Goal: Task Accomplishment & Management: Use online tool/utility

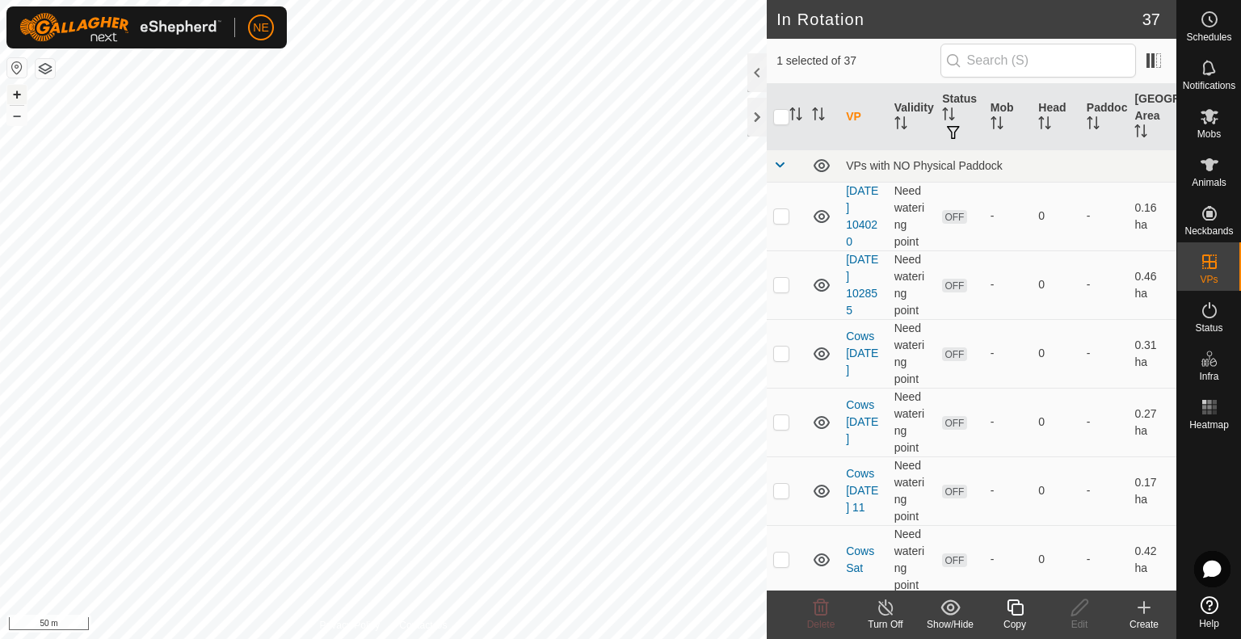
click at [20, 95] on button "+" at bounding box center [16, 94] width 19 height 19
click at [1017, 610] on icon at bounding box center [1015, 607] width 20 height 19
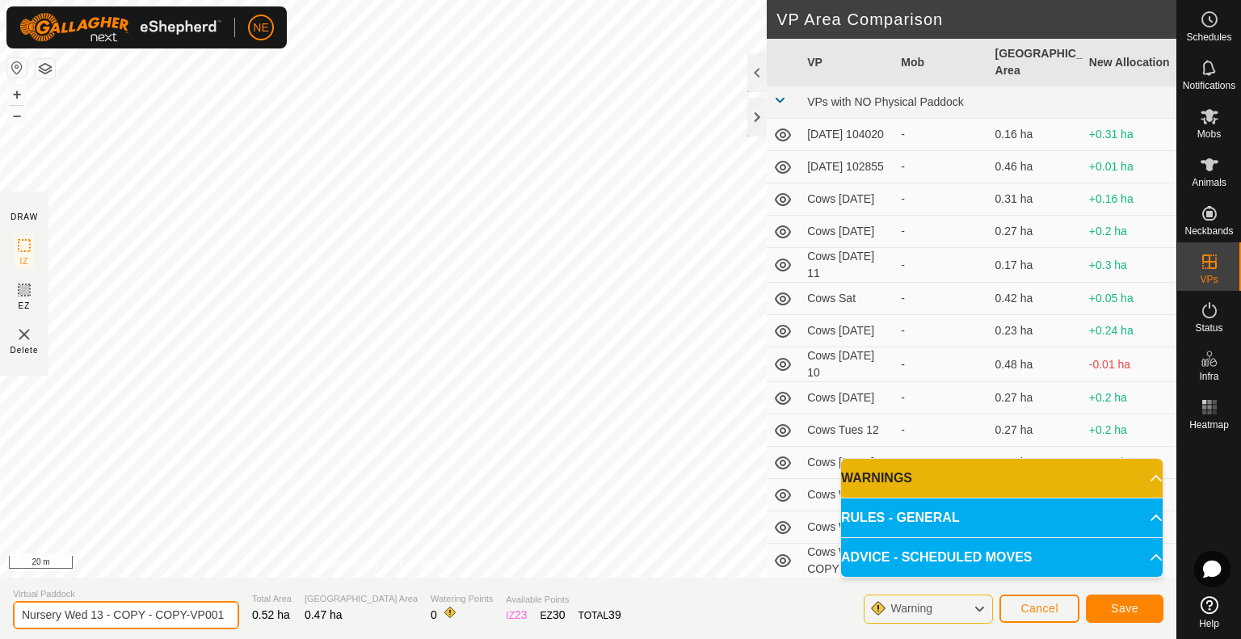
click at [200, 615] on input "Nursery Wed 13 - COPY - COPY-VP001" at bounding box center [126, 615] width 226 height 28
type input "Nursery [DATE] 15"
click at [1115, 607] on span "Save" at bounding box center [1124, 608] width 27 height 13
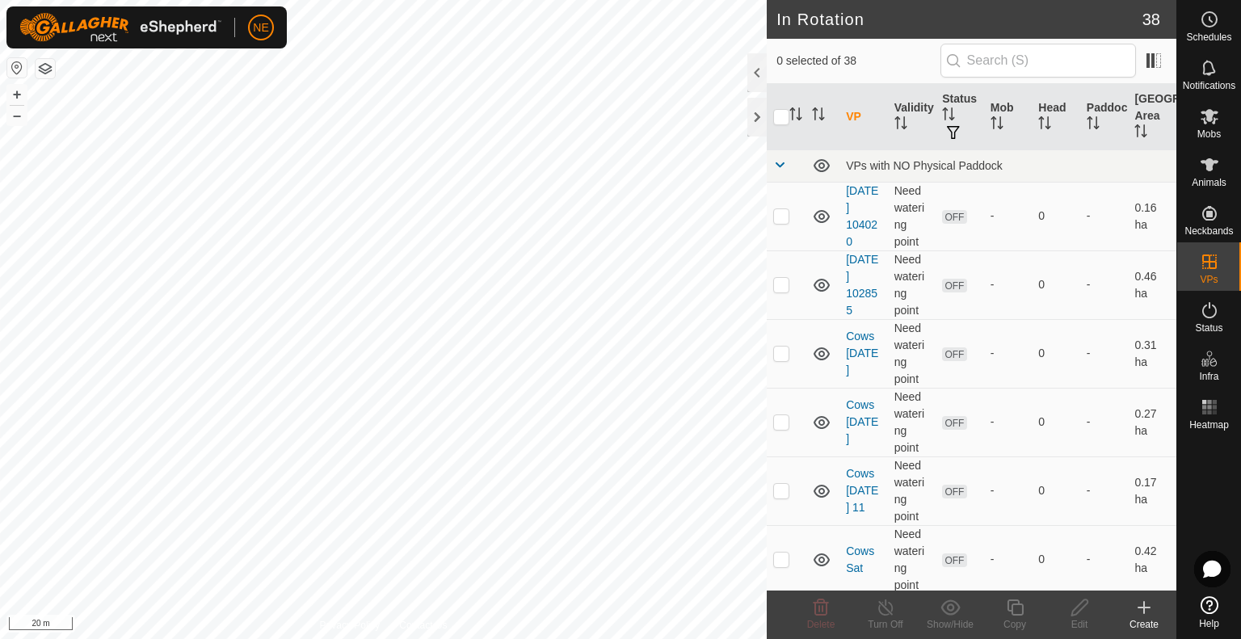
checkbox input "true"
click at [1021, 610] on icon at bounding box center [1015, 607] width 20 height 19
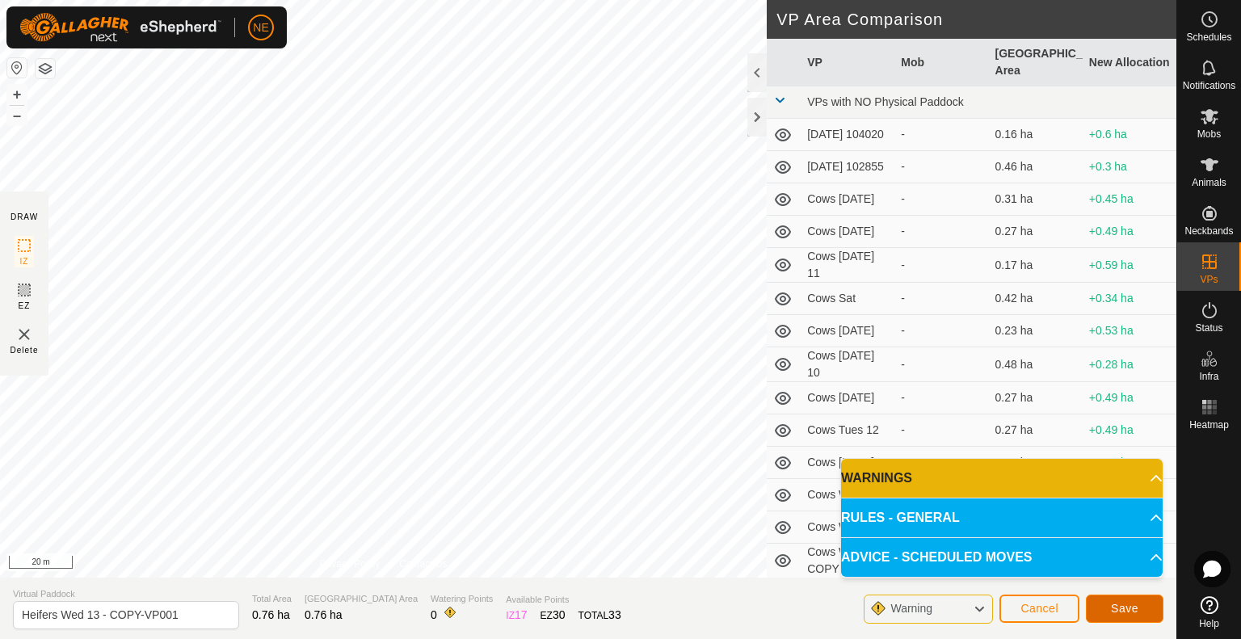
click at [1099, 606] on button "Save" at bounding box center [1125, 609] width 78 height 28
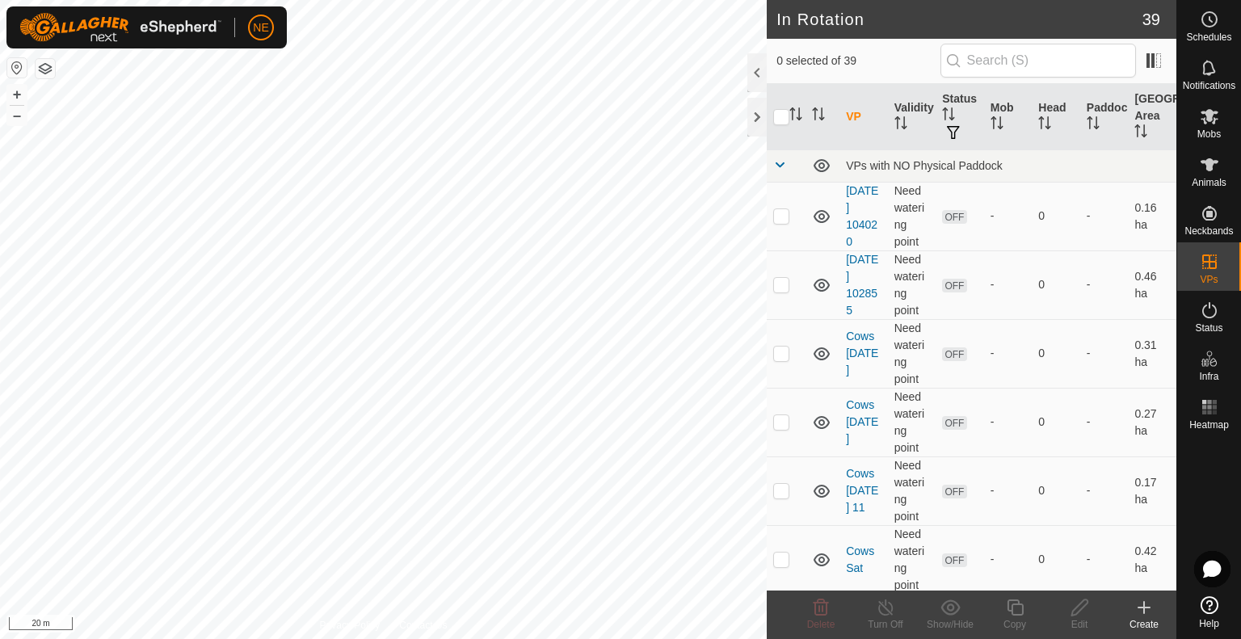
checkbox input "true"
click at [1015, 614] on icon at bounding box center [1015, 608] width 16 height 16
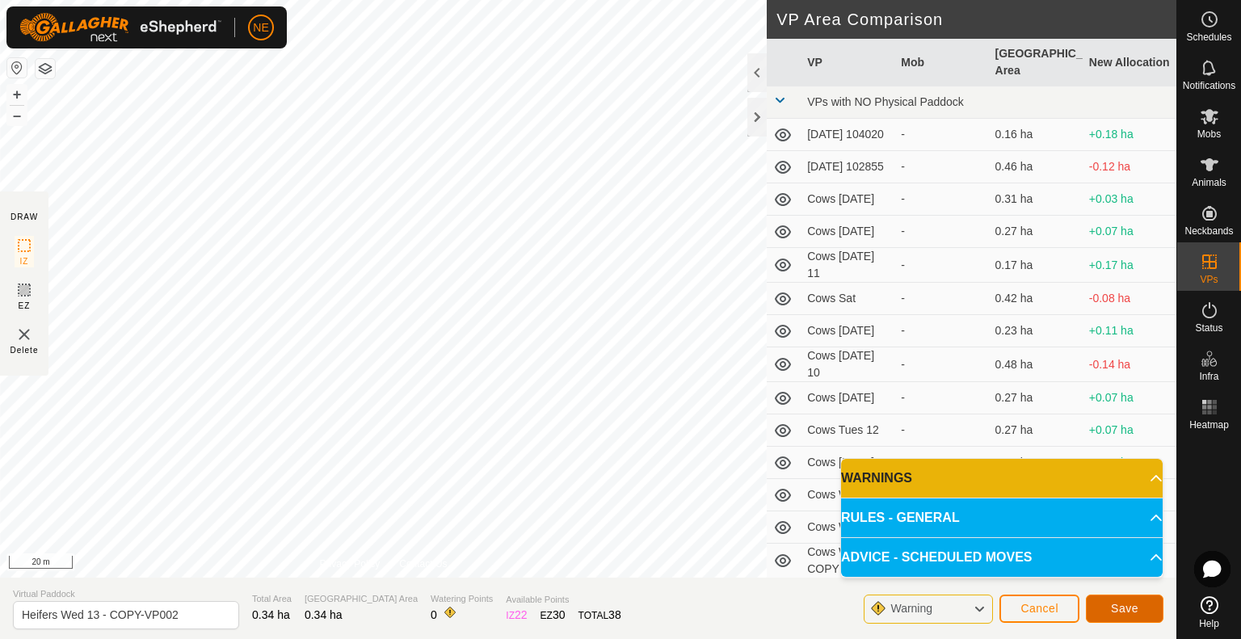
click at [1107, 605] on button "Save" at bounding box center [1125, 609] width 78 height 28
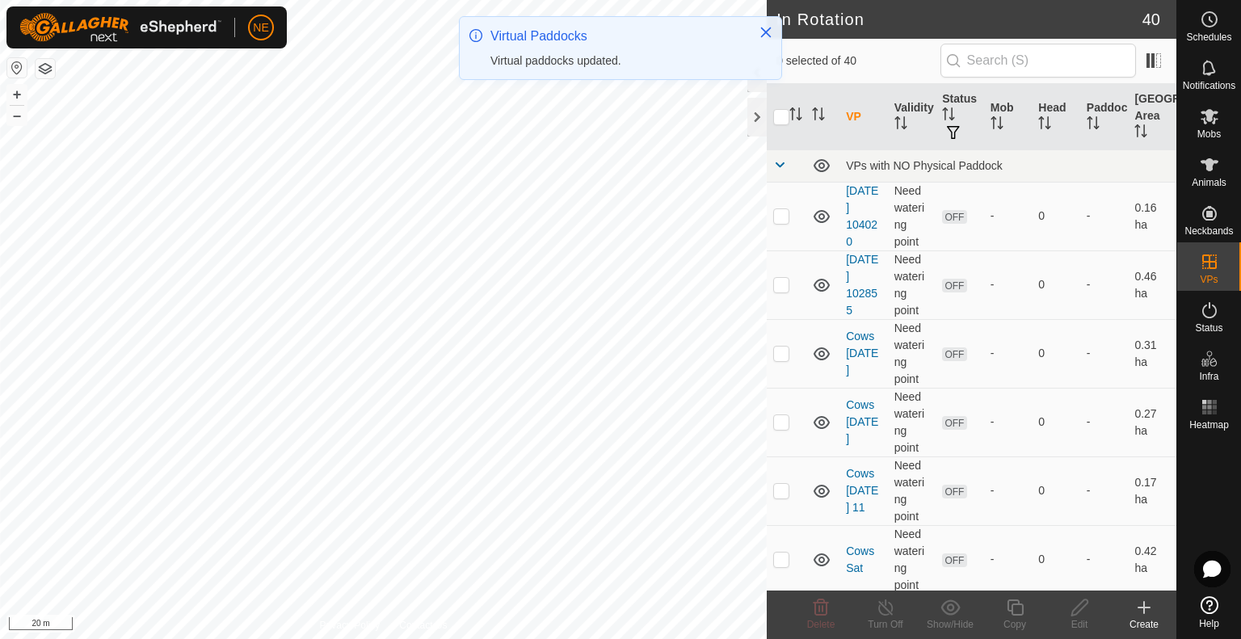
checkbox input "true"
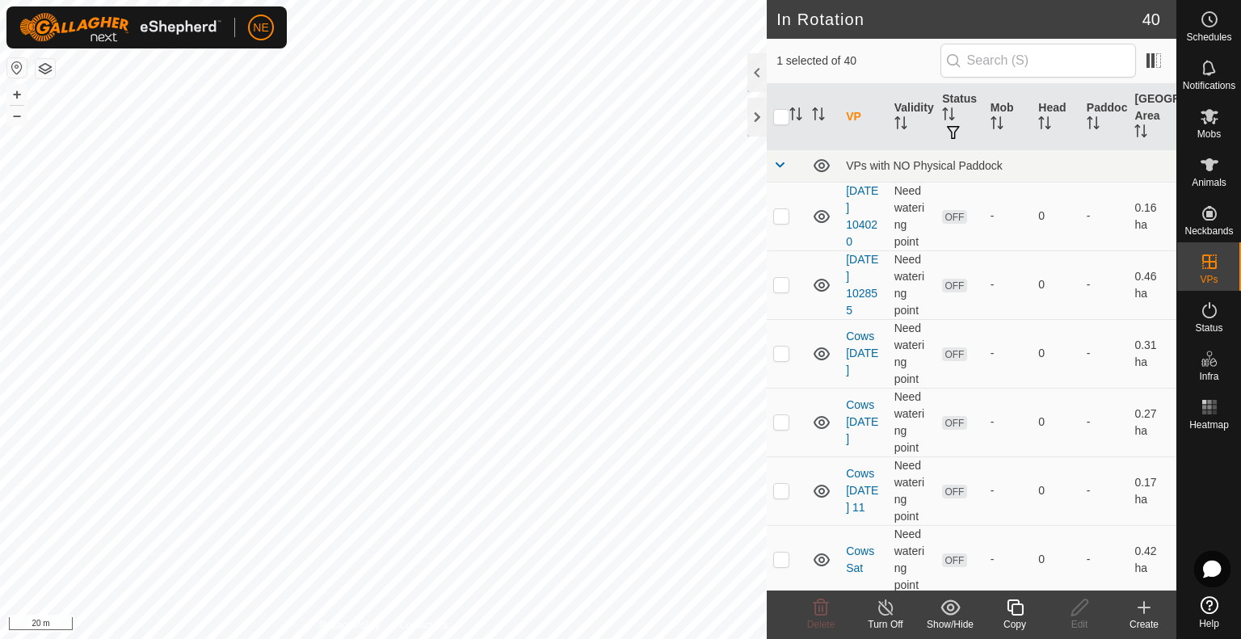
click at [1009, 623] on div "Copy" at bounding box center [1015, 624] width 65 height 15
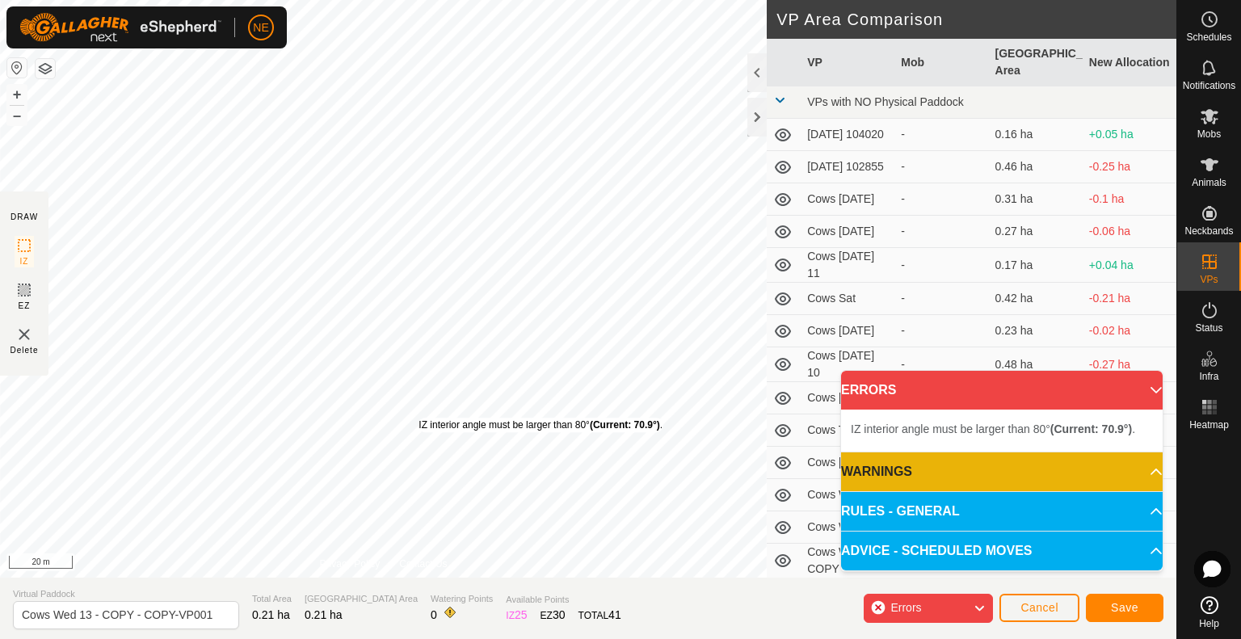
click at [419, 418] on div "IZ interior angle must be larger than 80° (Current: 70.9°) . + – ⇧ i 20 m" at bounding box center [383, 289] width 767 height 578
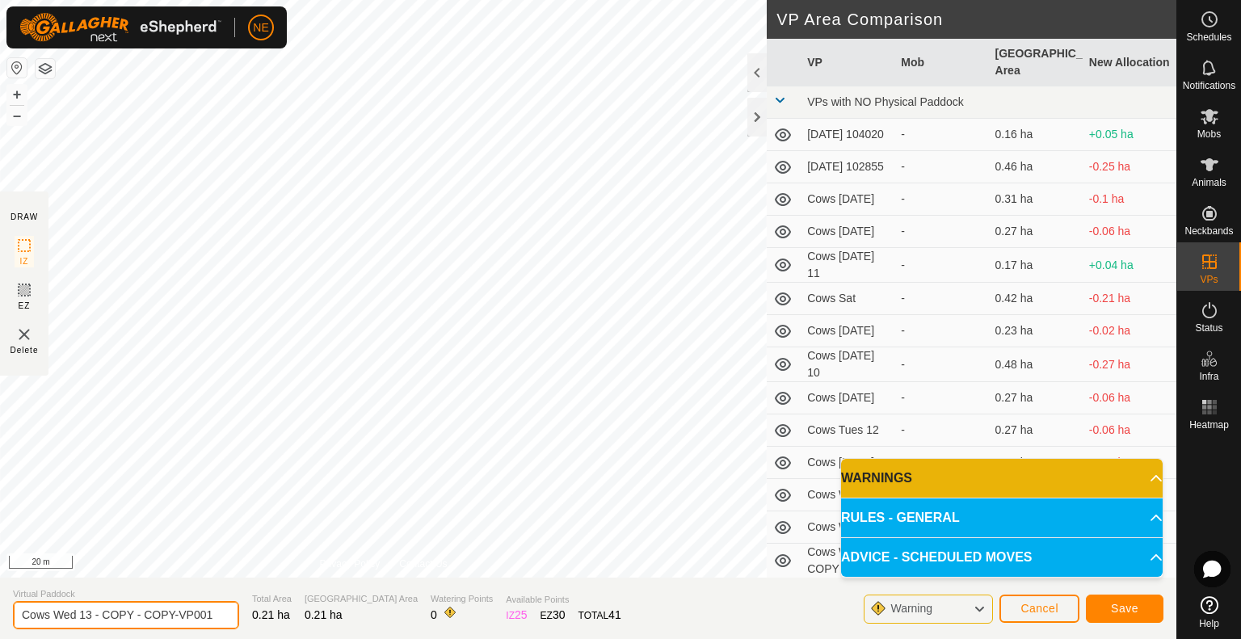
click at [213, 614] on input "Cows Wed 13 - COPY - COPY-VP001" at bounding box center [126, 615] width 226 height 28
type input "Cows [DATE] 15"
click at [1115, 604] on span "Save" at bounding box center [1124, 608] width 27 height 13
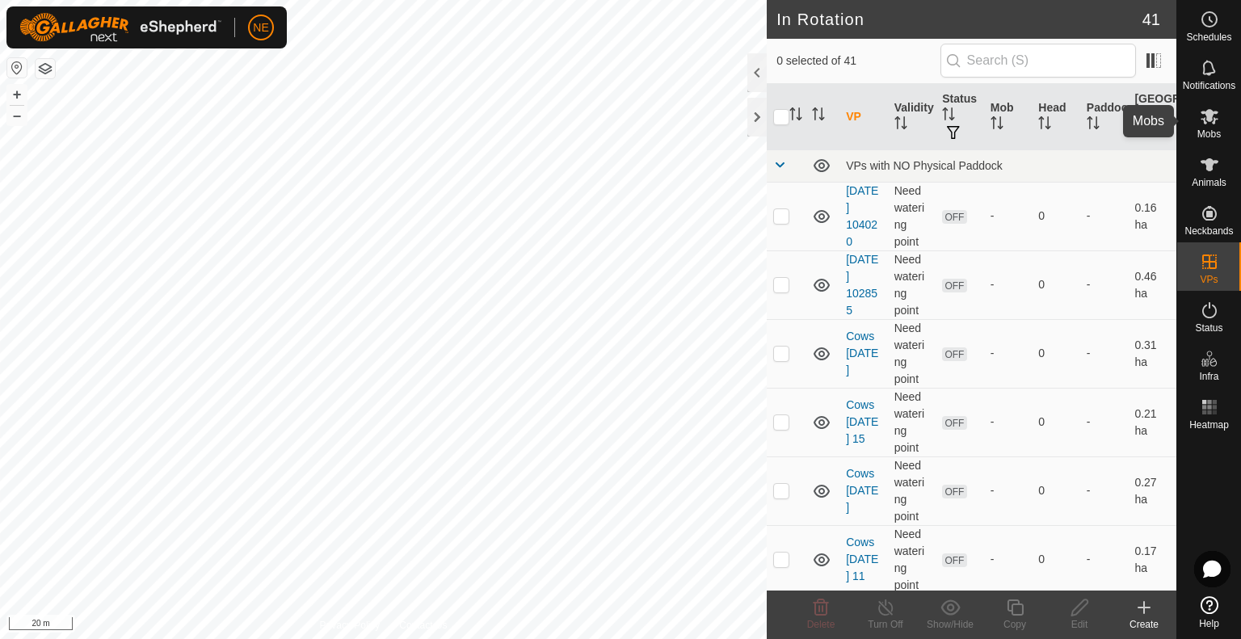
click at [1221, 132] on div "Mobs" at bounding box center [1209, 121] width 64 height 48
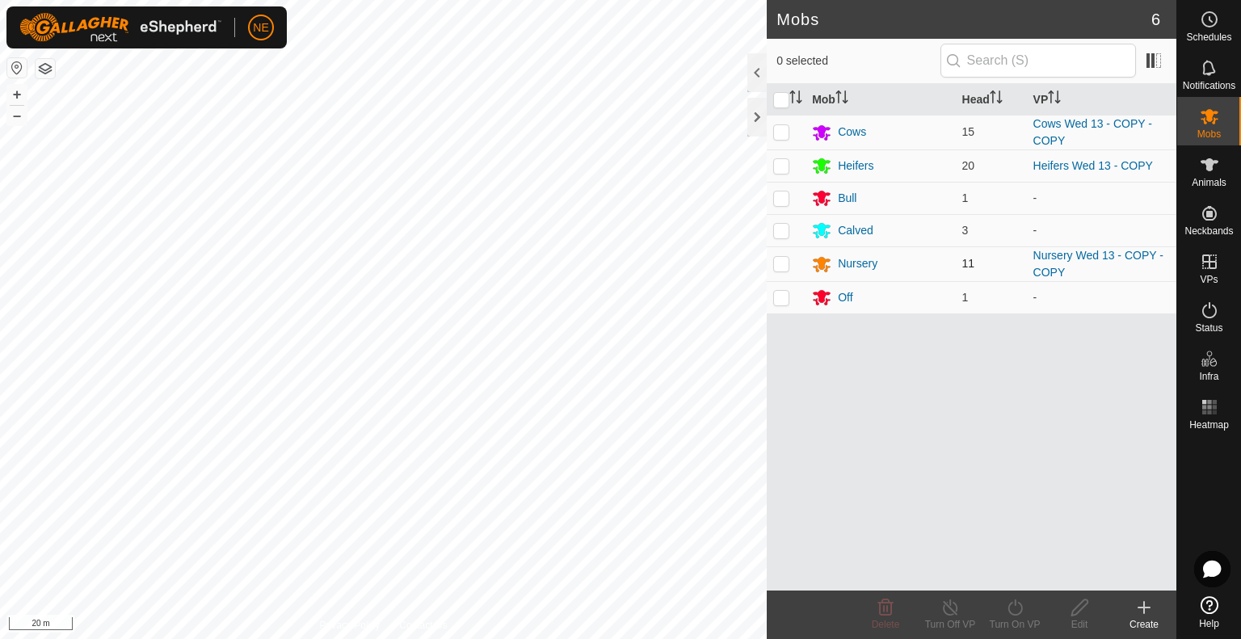
click at [779, 267] on p-checkbox at bounding box center [781, 263] width 16 height 13
checkbox input "true"
click at [1008, 604] on icon at bounding box center [1015, 607] width 20 height 19
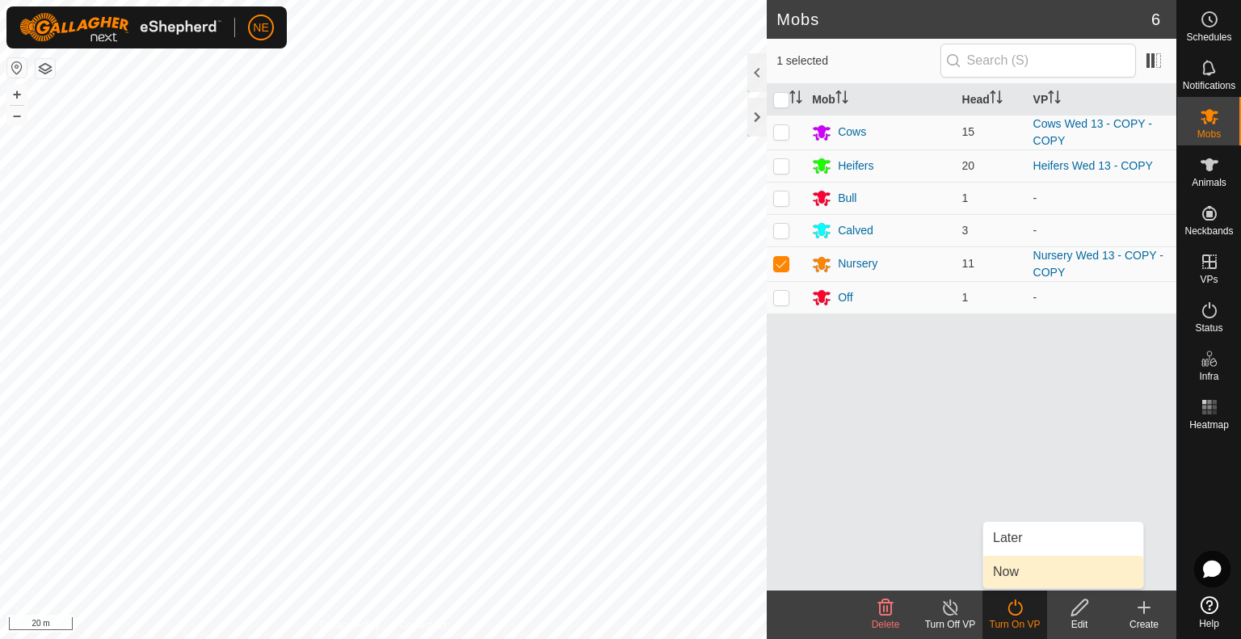
click at [1012, 572] on link "Now" at bounding box center [1063, 572] width 160 height 32
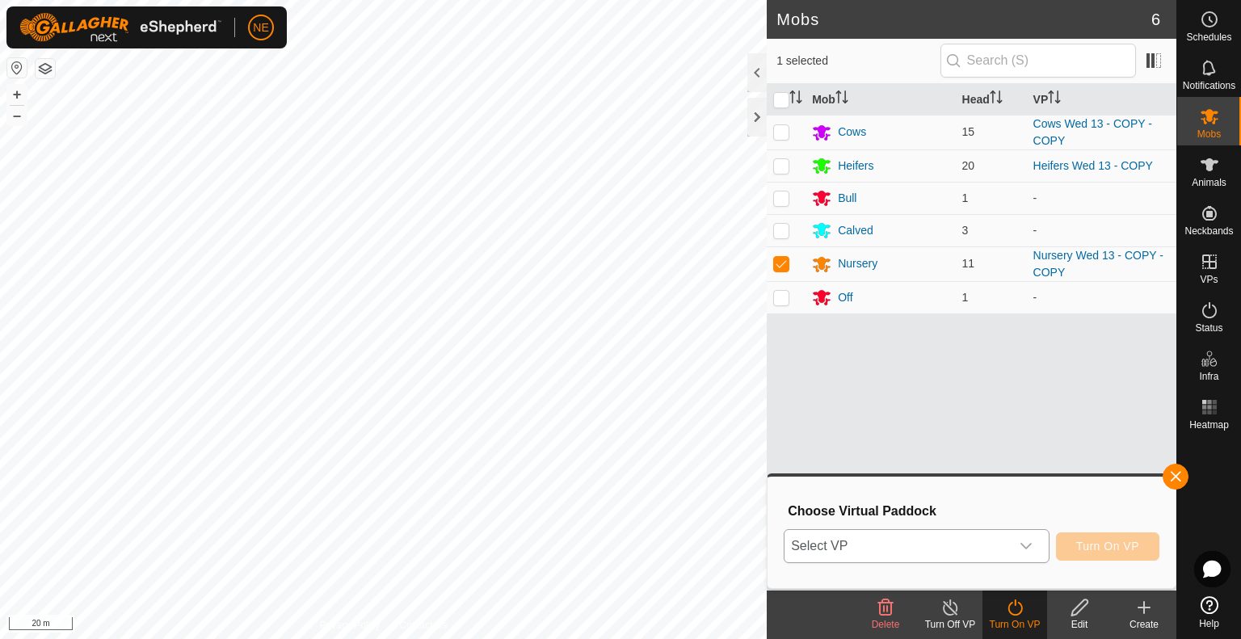
click at [1031, 558] on div "dropdown trigger" at bounding box center [1026, 546] width 32 height 32
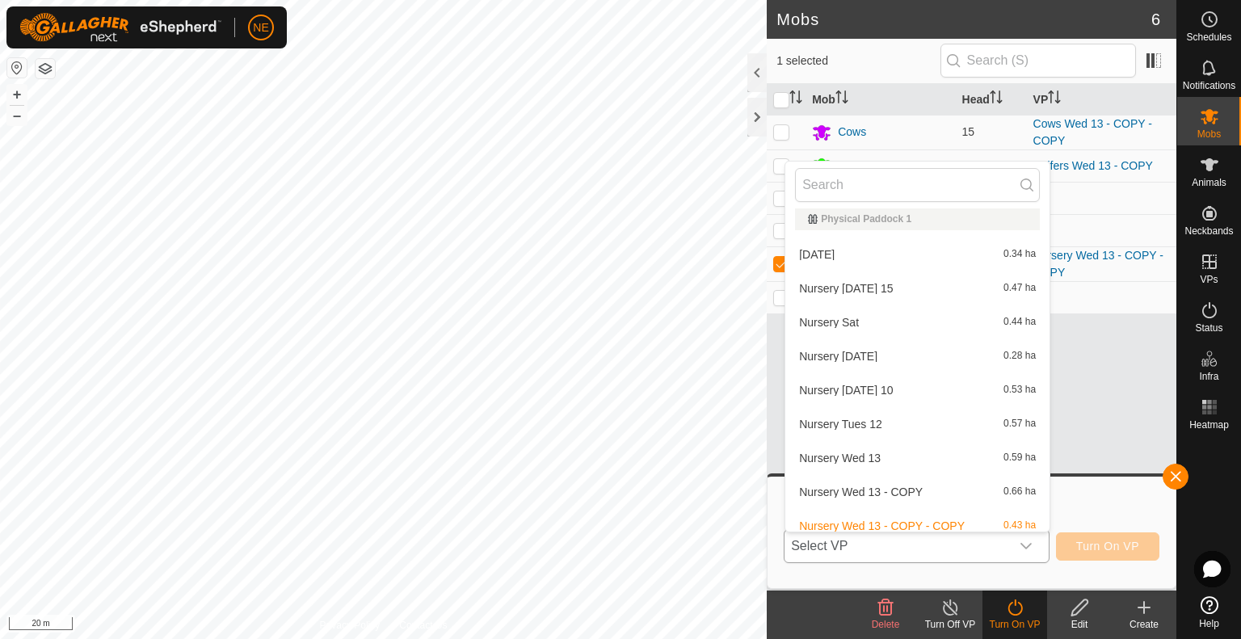
scroll to position [1141, 0]
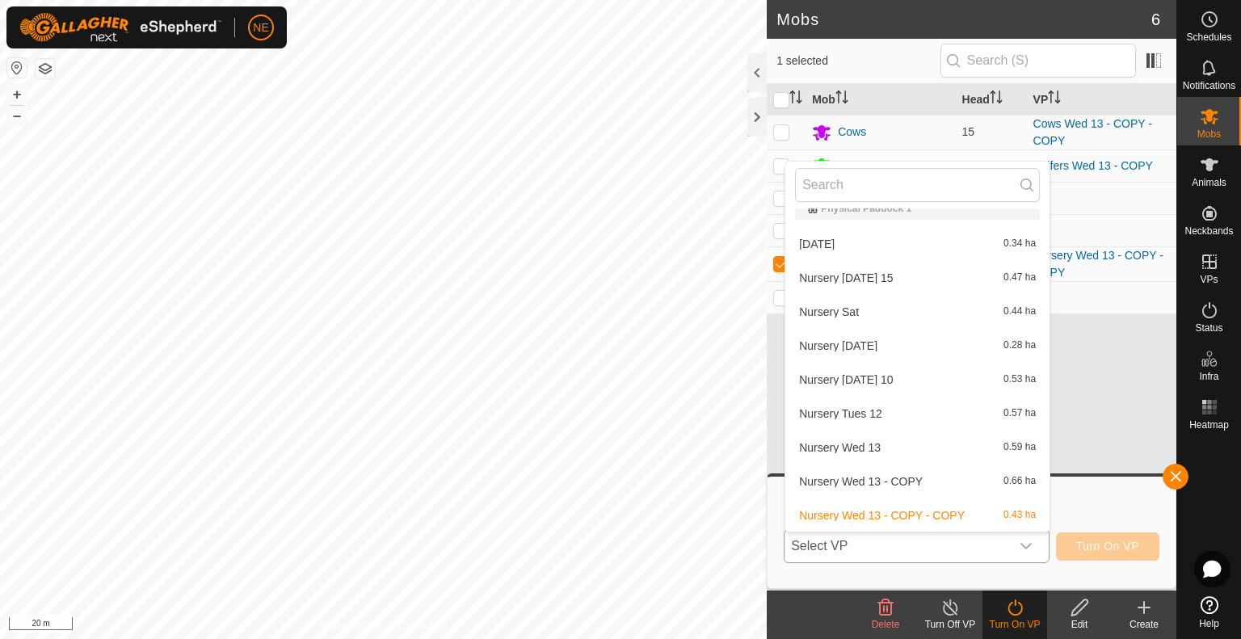
click at [886, 279] on li "Nursery [DATE] 15 0.47 ha" at bounding box center [917, 278] width 264 height 32
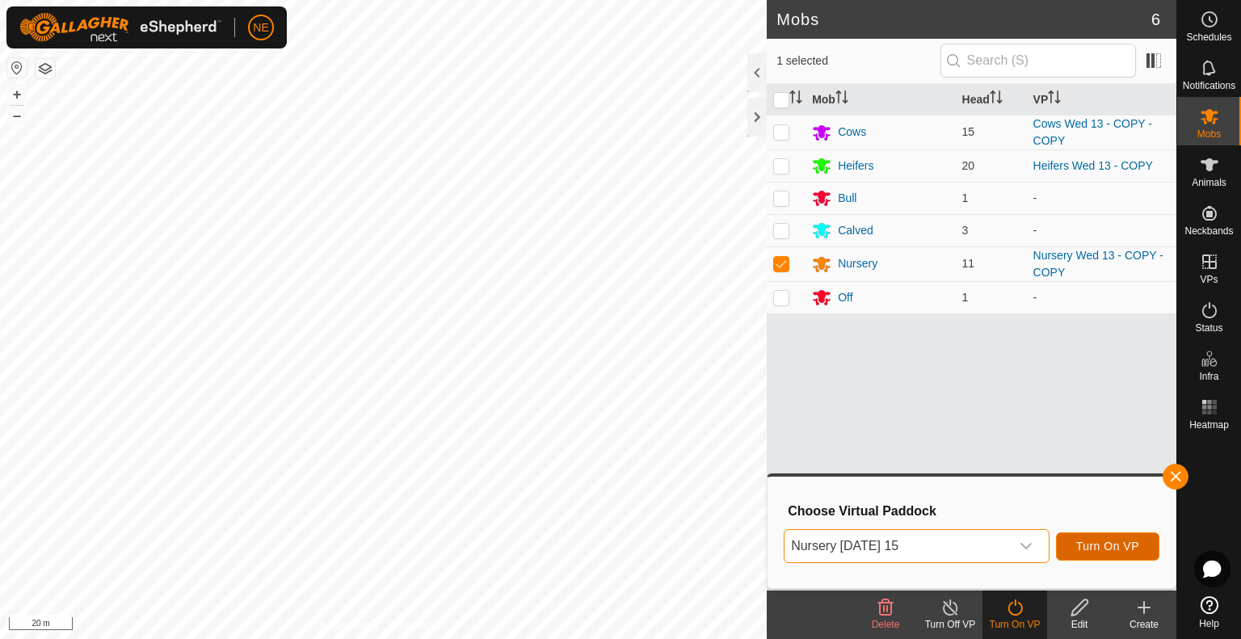
click at [1122, 544] on span "Turn On VP" at bounding box center [1107, 546] width 63 height 13
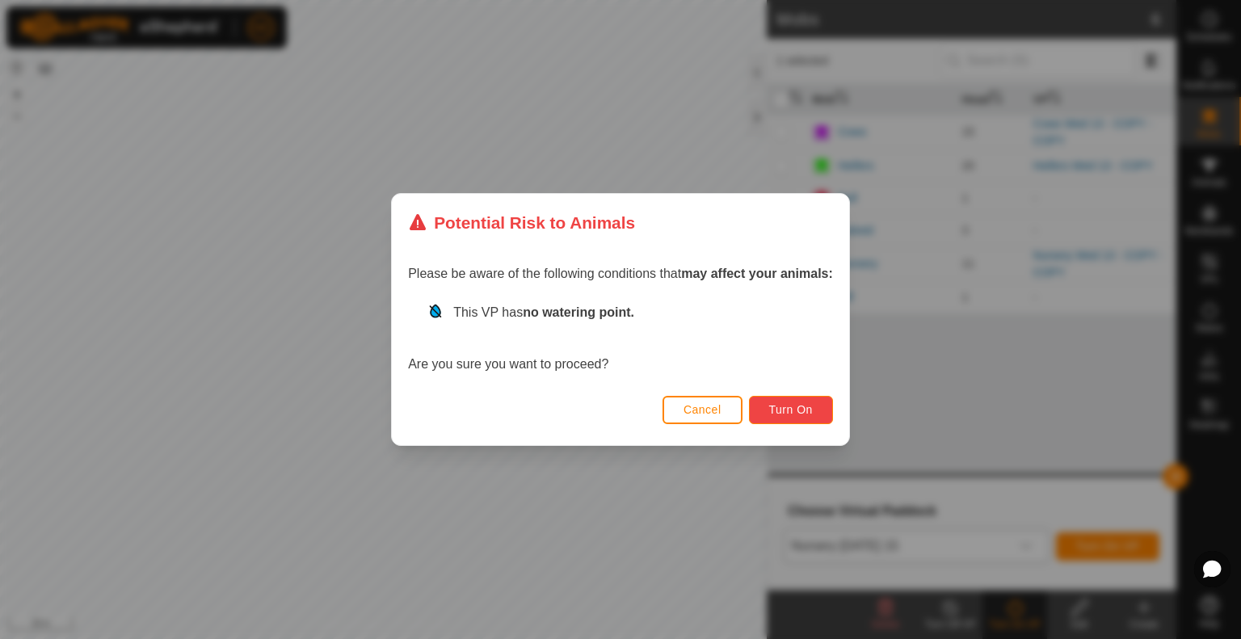
click at [763, 413] on button "Turn On" at bounding box center [791, 410] width 84 height 28
